Goal: Navigation & Orientation: Find specific page/section

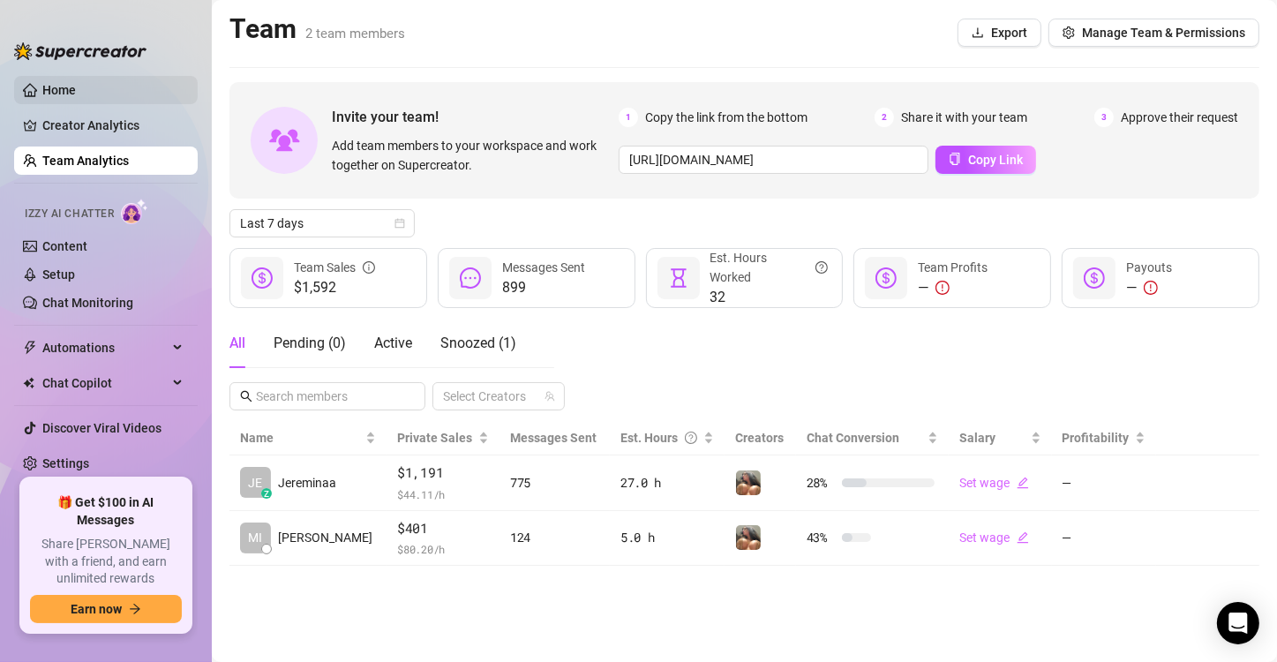
click at [76, 97] on link "Home" at bounding box center [59, 90] width 34 height 14
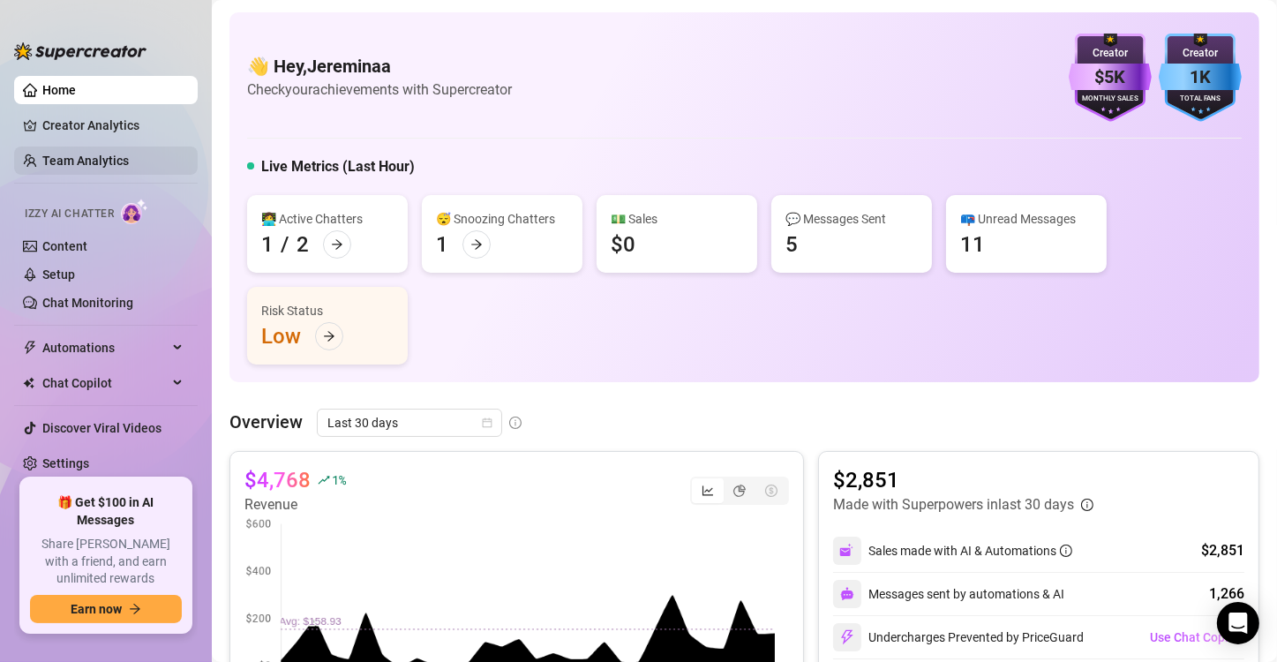
click at [100, 159] on link "Team Analytics" at bounding box center [85, 161] width 87 height 14
